Goal: Information Seeking & Learning: Learn about a topic

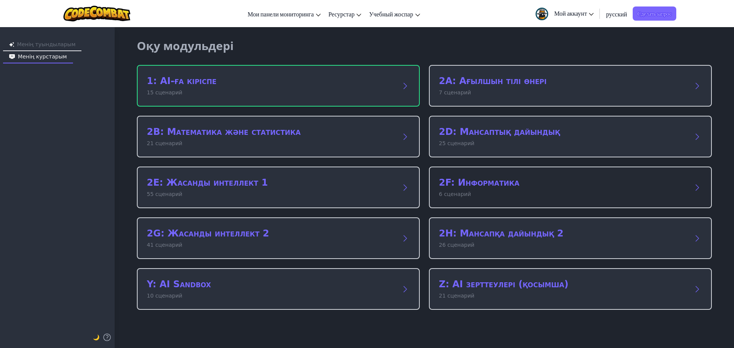
click at [505, 185] on font "2F: Информатика" at bounding box center [479, 182] width 81 height 11
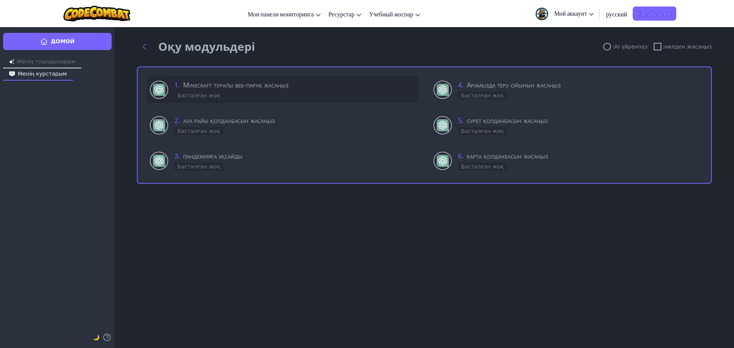
click at [209, 93] on font "Басталған жоқ" at bounding box center [198, 96] width 43 height 6
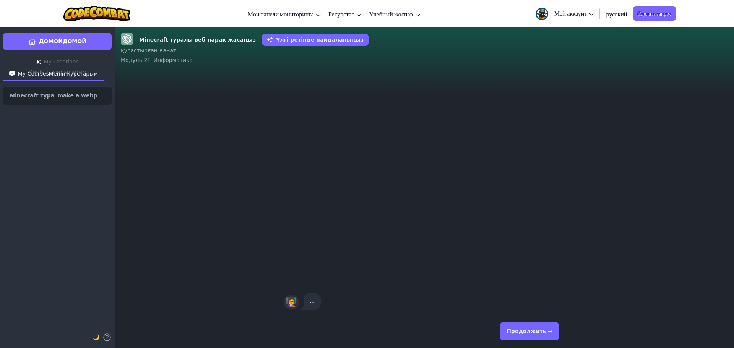
click at [518, 332] on font "Продолжить →" at bounding box center [530, 332] width 46 height 6
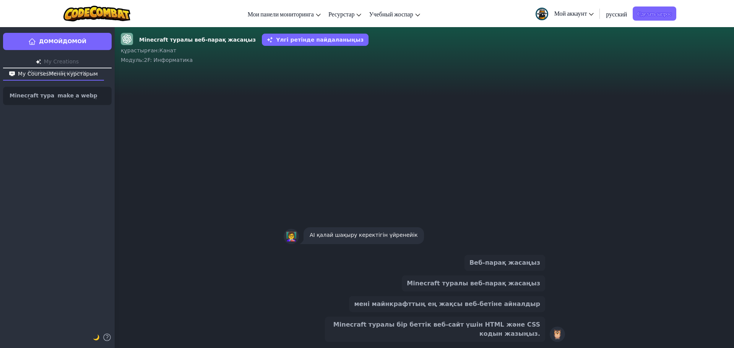
click at [422, 202] on div "👩‍🏫 AI қалай шақыру керектігін үйренейік" at bounding box center [425, 159] width 620 height 179
